Goal: Task Accomplishment & Management: Manage account settings

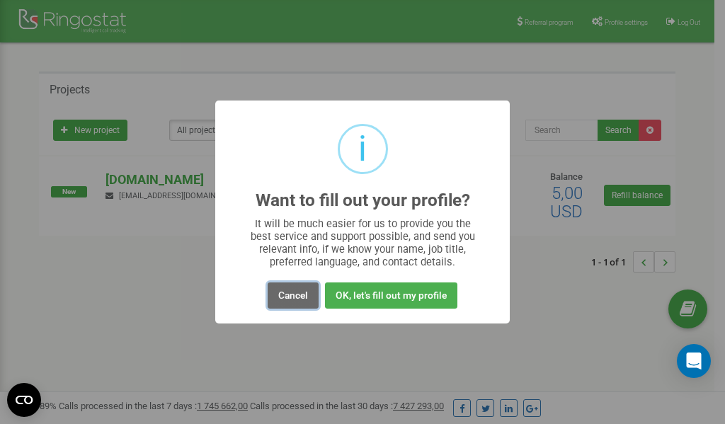
click at [292, 294] on button "Cancel" at bounding box center [293, 296] width 51 height 26
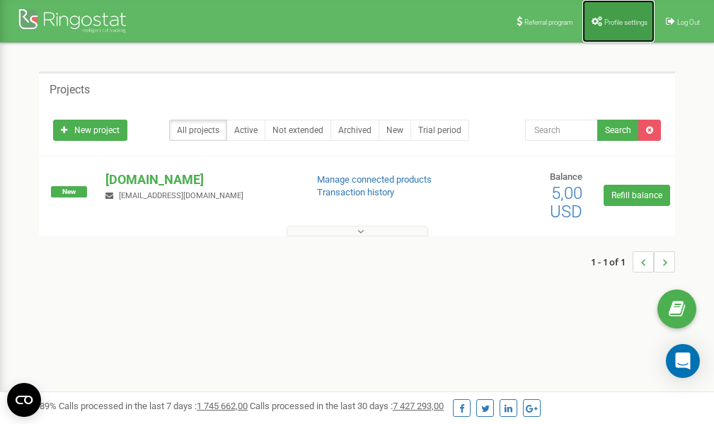
click at [617, 21] on span "Profile settings" at bounding box center [626, 22] width 43 height 8
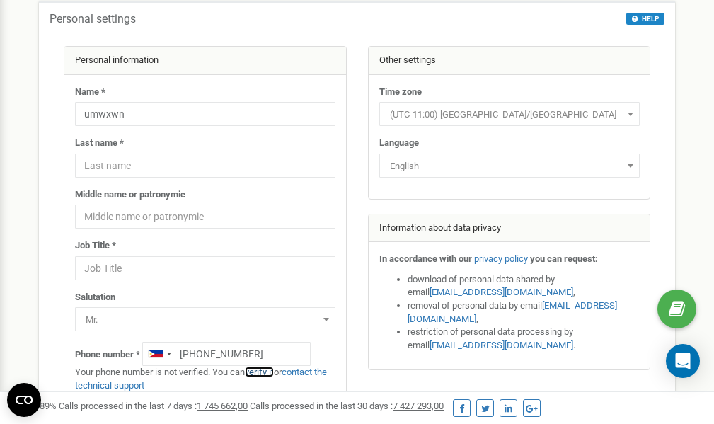
click at [266, 372] on link "verify it" at bounding box center [259, 372] width 29 height 11
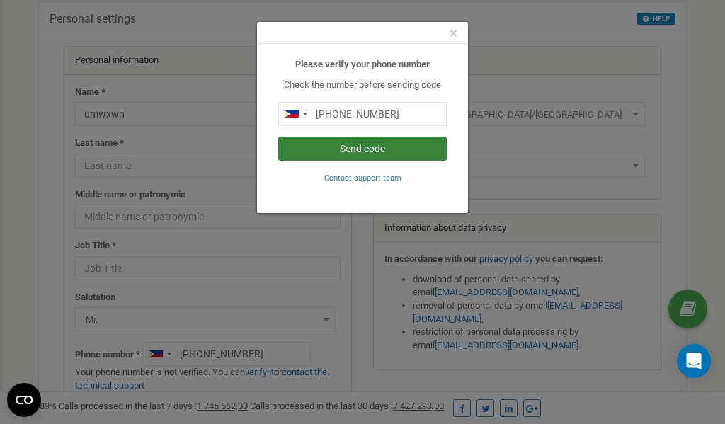
click at [375, 151] on button "Send code" at bounding box center [362, 149] width 169 height 24
